Goal: Check status: Check status

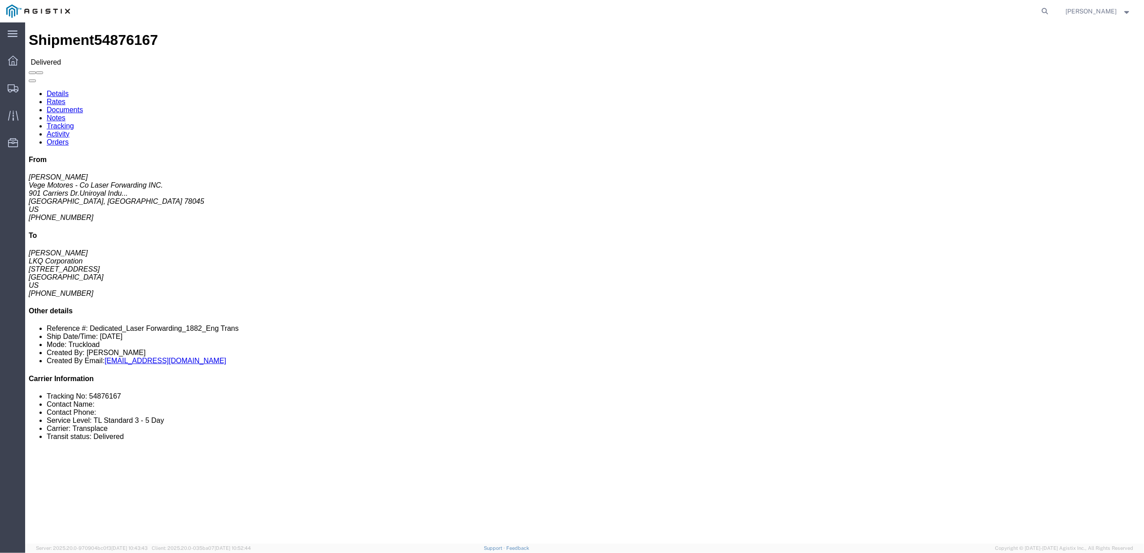
click at [967, 6] on agx-global-search at bounding box center [908, 11] width 287 height 22
click at [1039, 11] on agx-global-search at bounding box center [908, 11] width 287 height 22
click at [1050, 8] on icon at bounding box center [1045, 11] width 13 height 13
paste input "56508428"
type input "56508428"
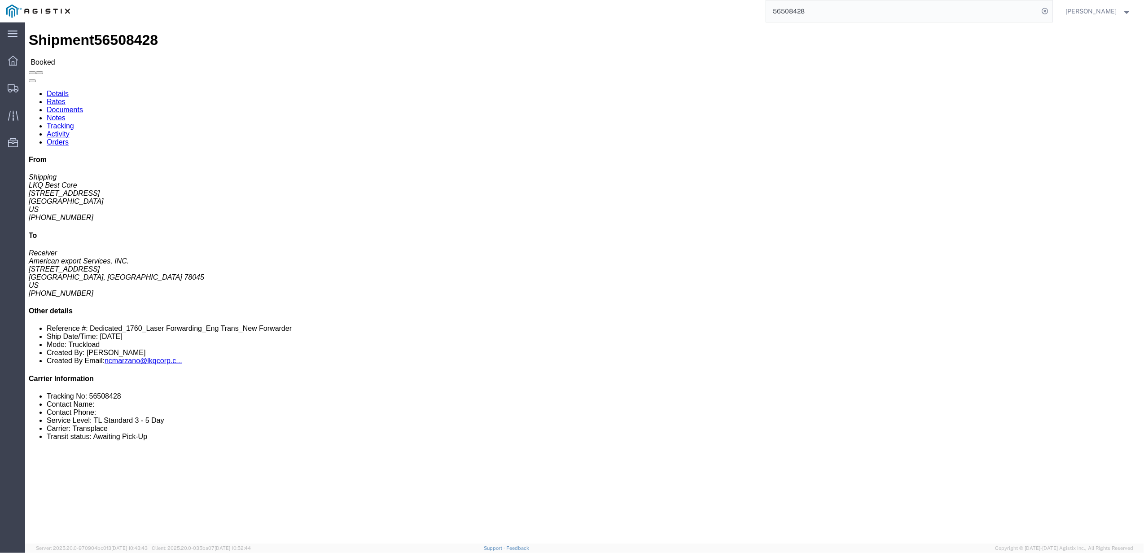
click link "Activity"
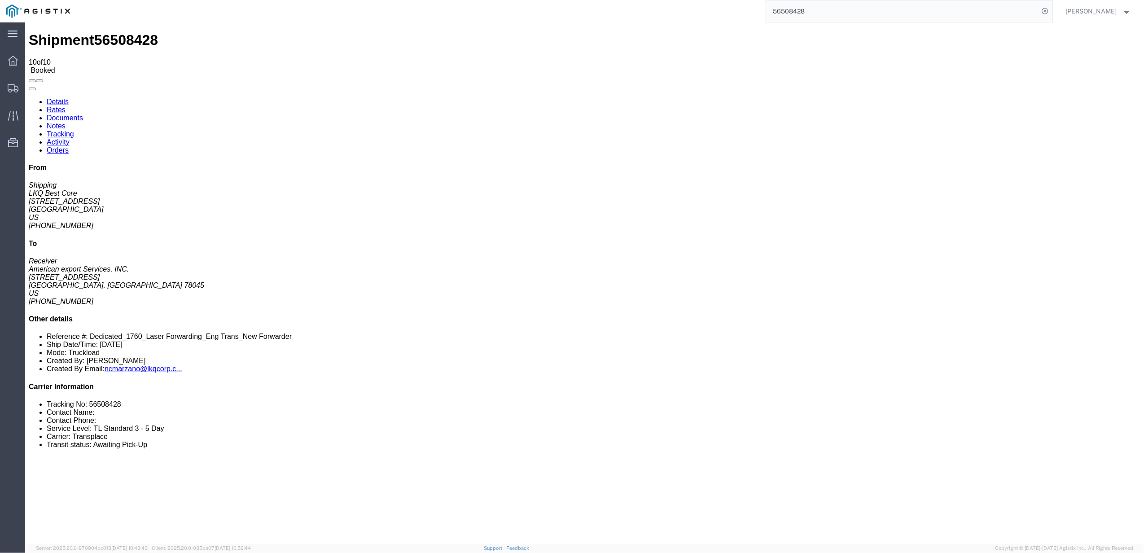
click at [74, 130] on link "Tracking" at bounding box center [60, 134] width 27 height 8
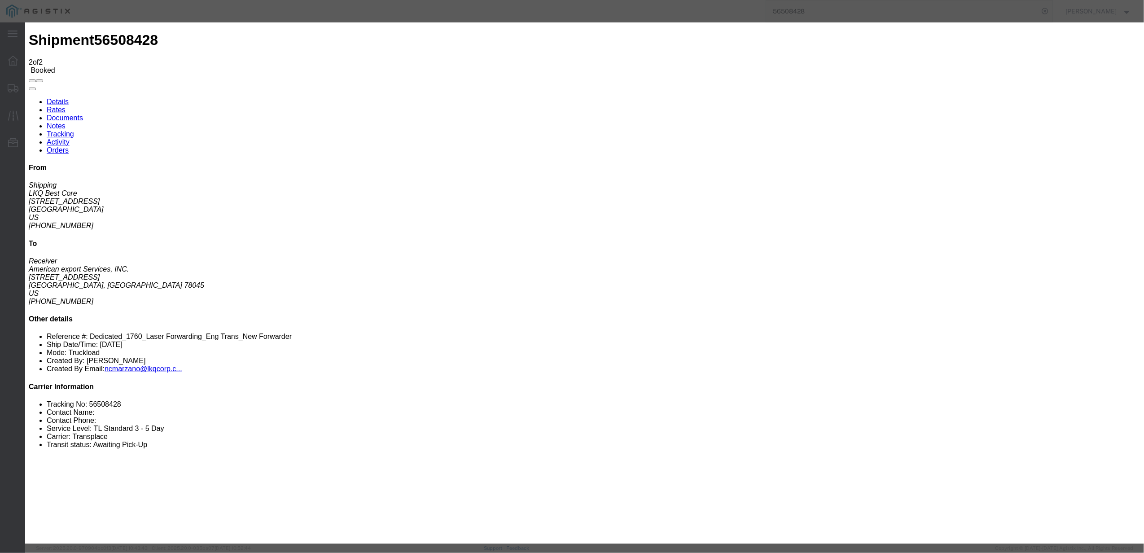
type input "[DATE]"
type input "12:00 PM"
select select "DELIVRED"
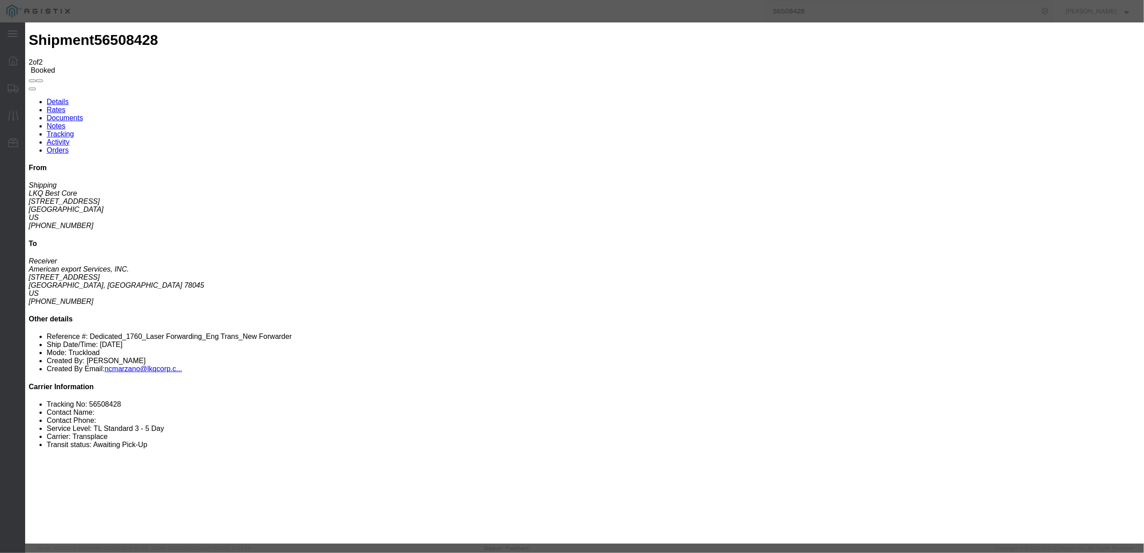
type input "[DATE]"
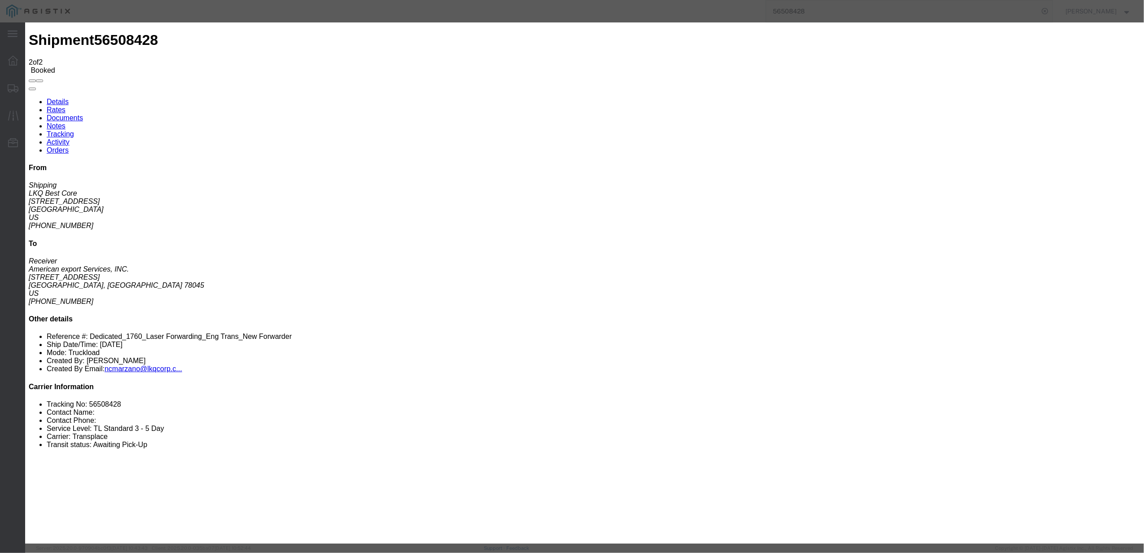
type input "8:00 AM"
drag, startPoint x: 759, startPoint y: 306, endPoint x: 764, endPoint y: 309, distance: 6.5
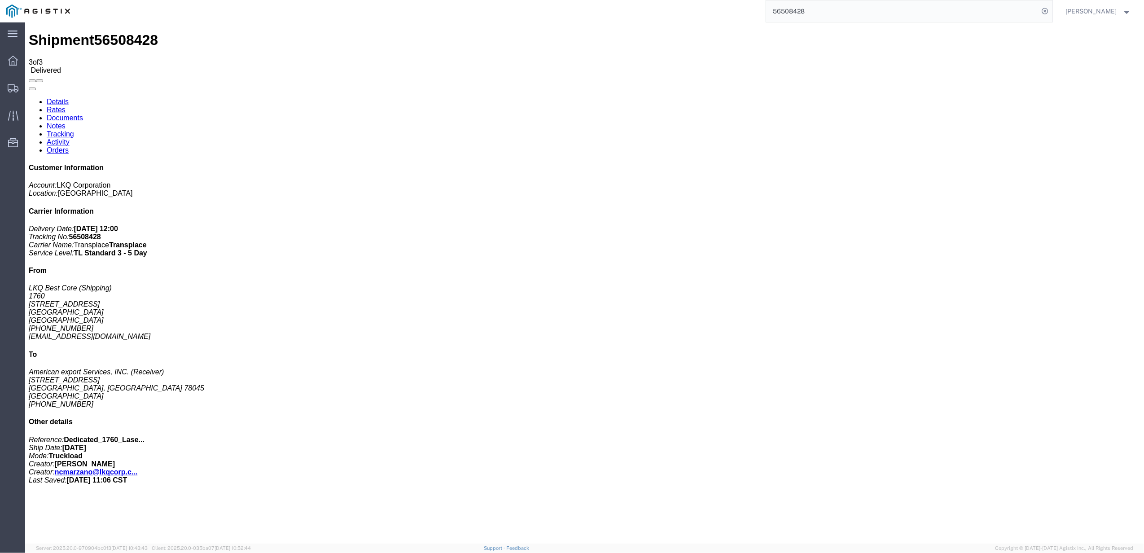
click at [66, 106] on link "Rates" at bounding box center [56, 110] width 19 height 8
